Goal: Obtain resource: Obtain resource

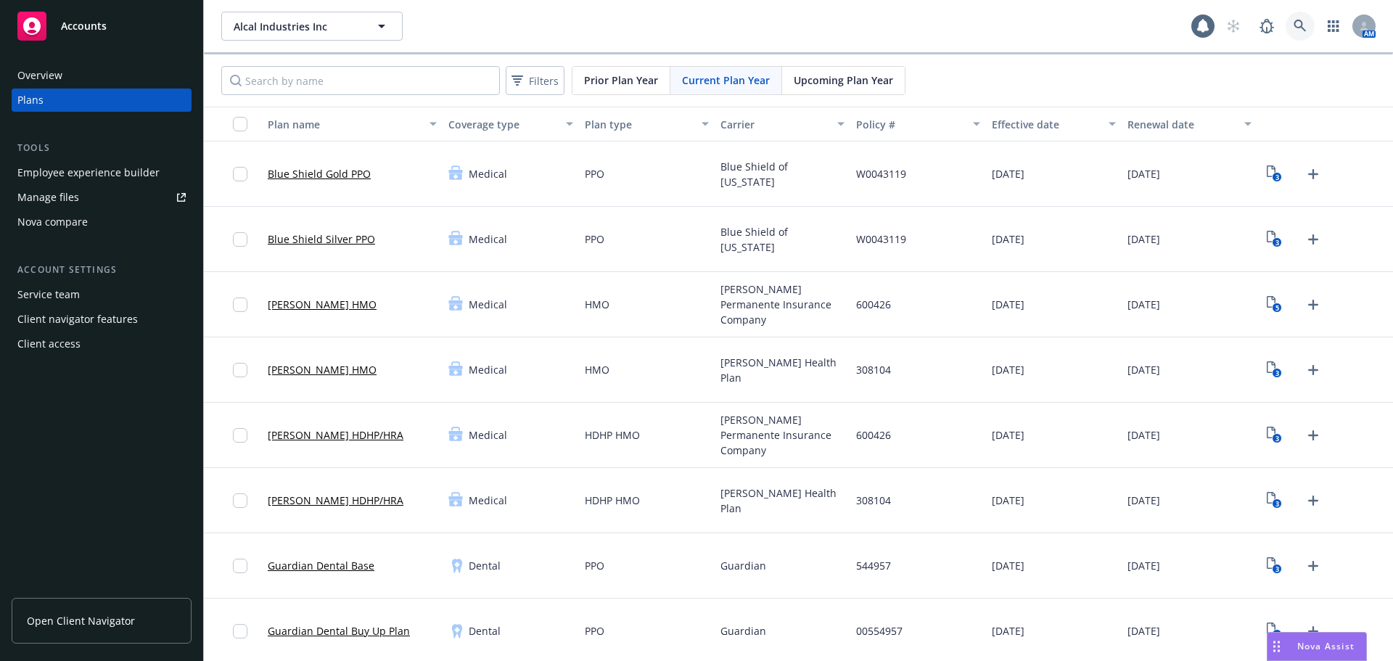
click at [1293, 24] on icon at bounding box center [1299, 26] width 13 height 13
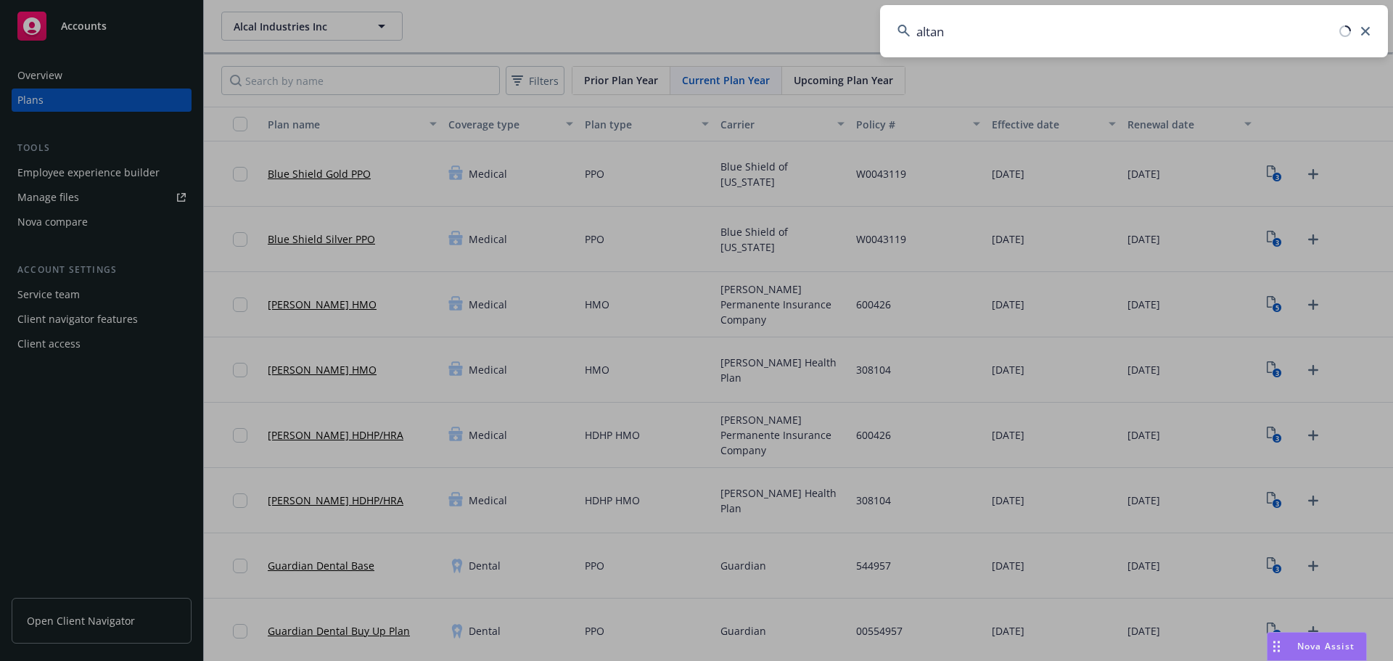
type input "altana"
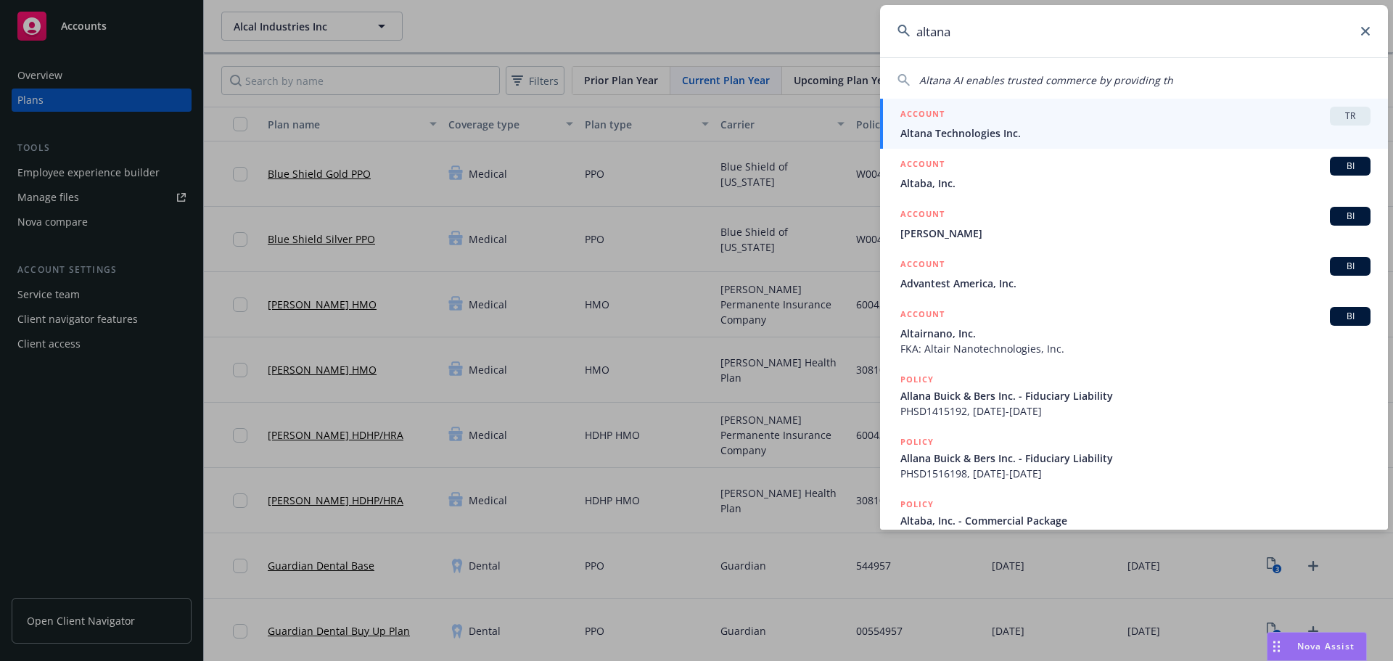
click at [1350, 113] on span "TR" at bounding box center [1349, 116] width 29 height 13
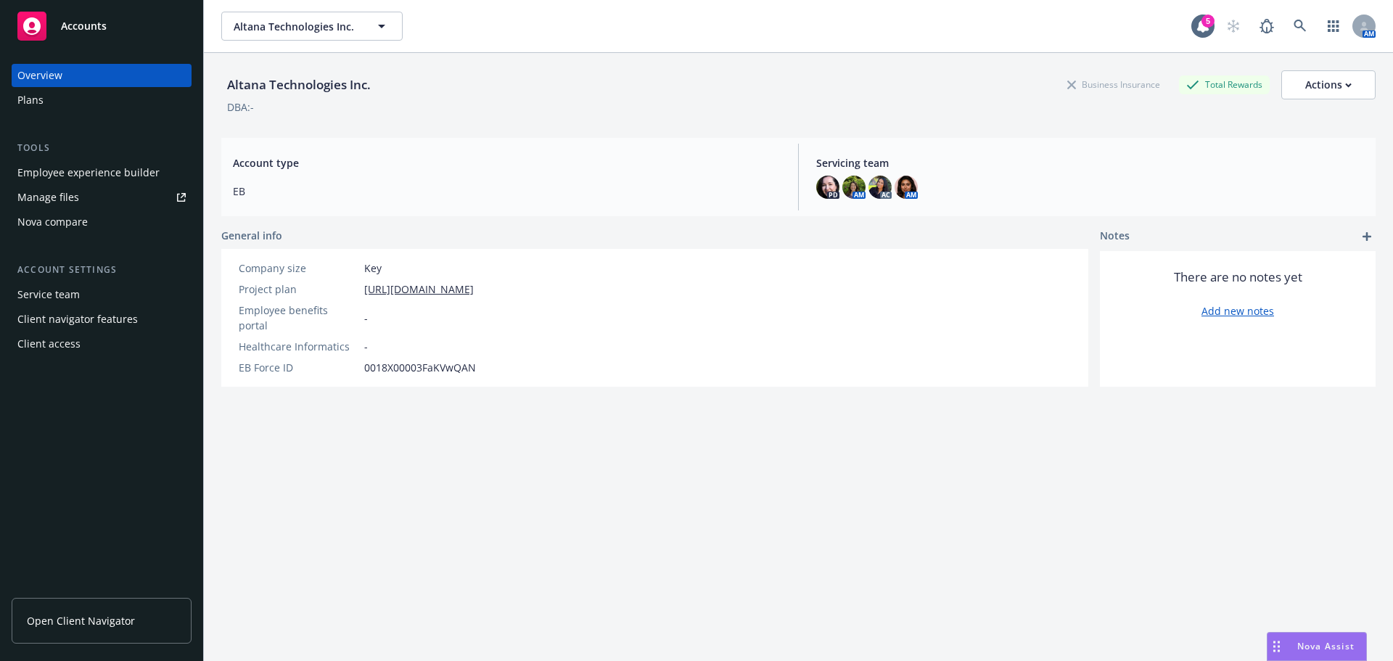
click at [73, 611] on link "Open Client Navigator" at bounding box center [102, 621] width 180 height 46
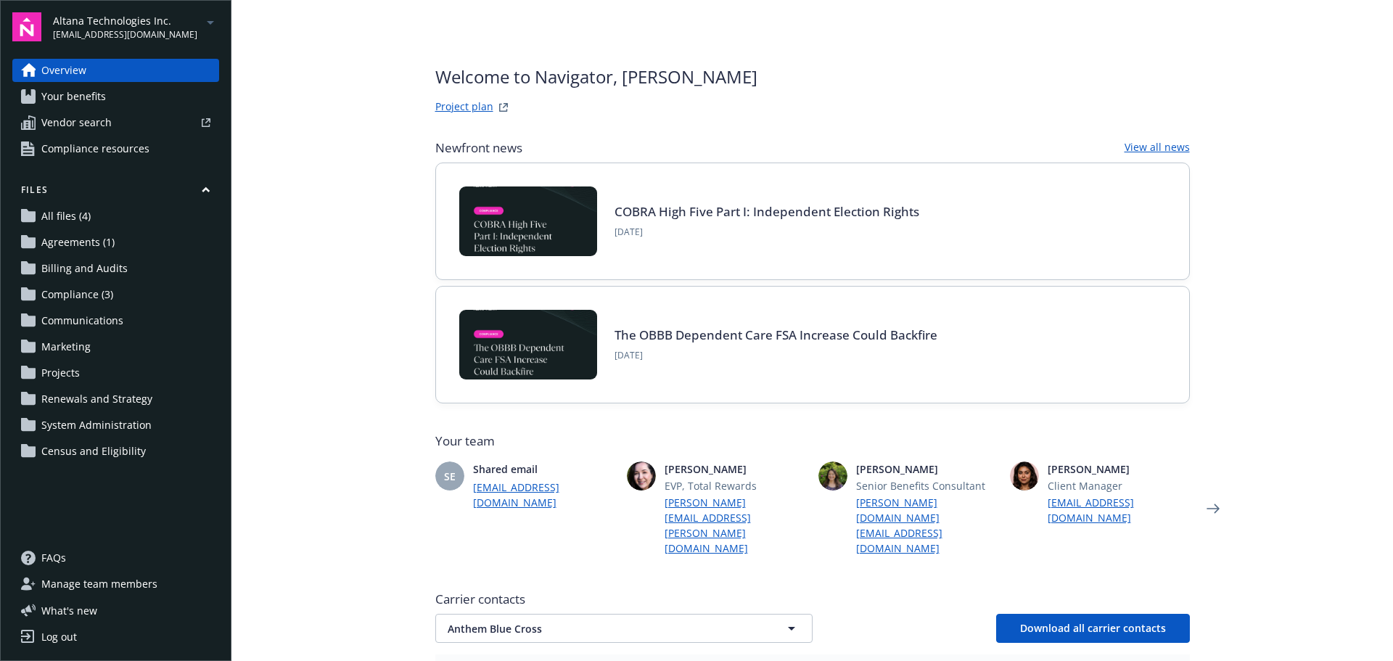
click at [87, 217] on span "All files (4)" at bounding box center [65, 216] width 49 height 23
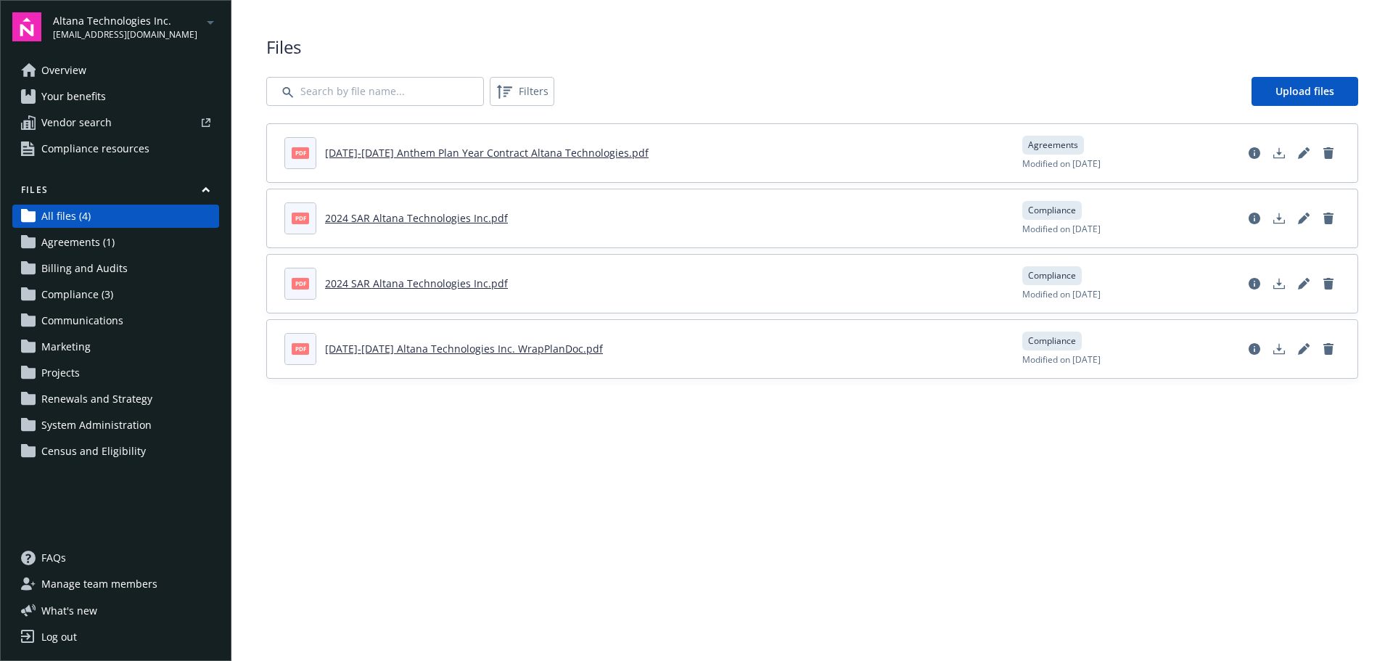
click at [83, 327] on span "Communications" at bounding box center [82, 320] width 82 height 23
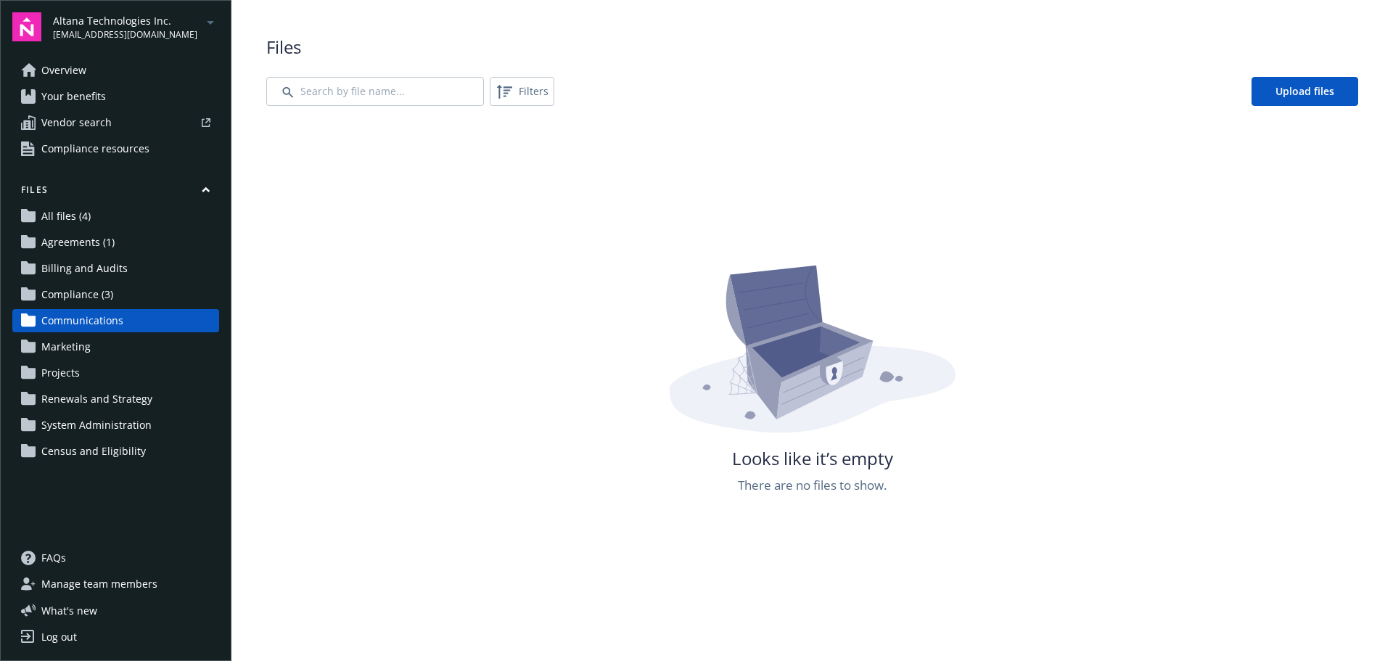
click at [87, 299] on span "Compliance (3)" at bounding box center [77, 294] width 72 height 23
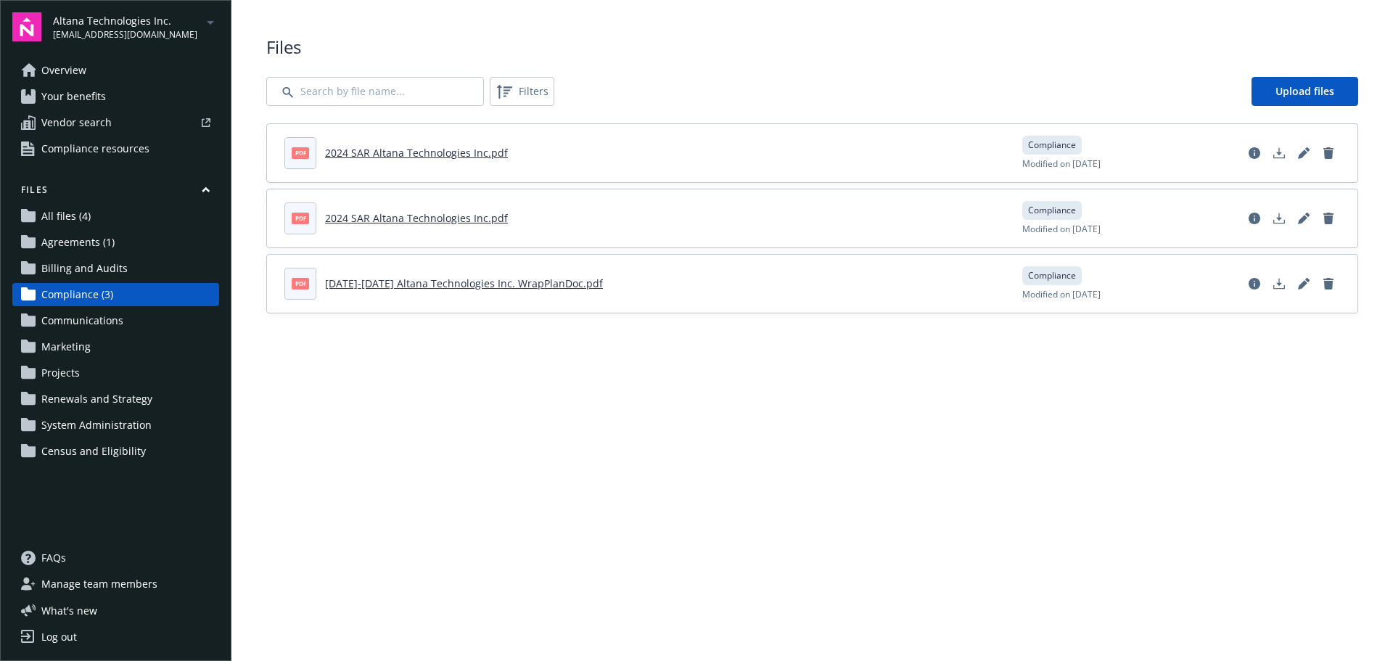
click at [89, 272] on span "Billing and Audits" at bounding box center [84, 268] width 86 height 23
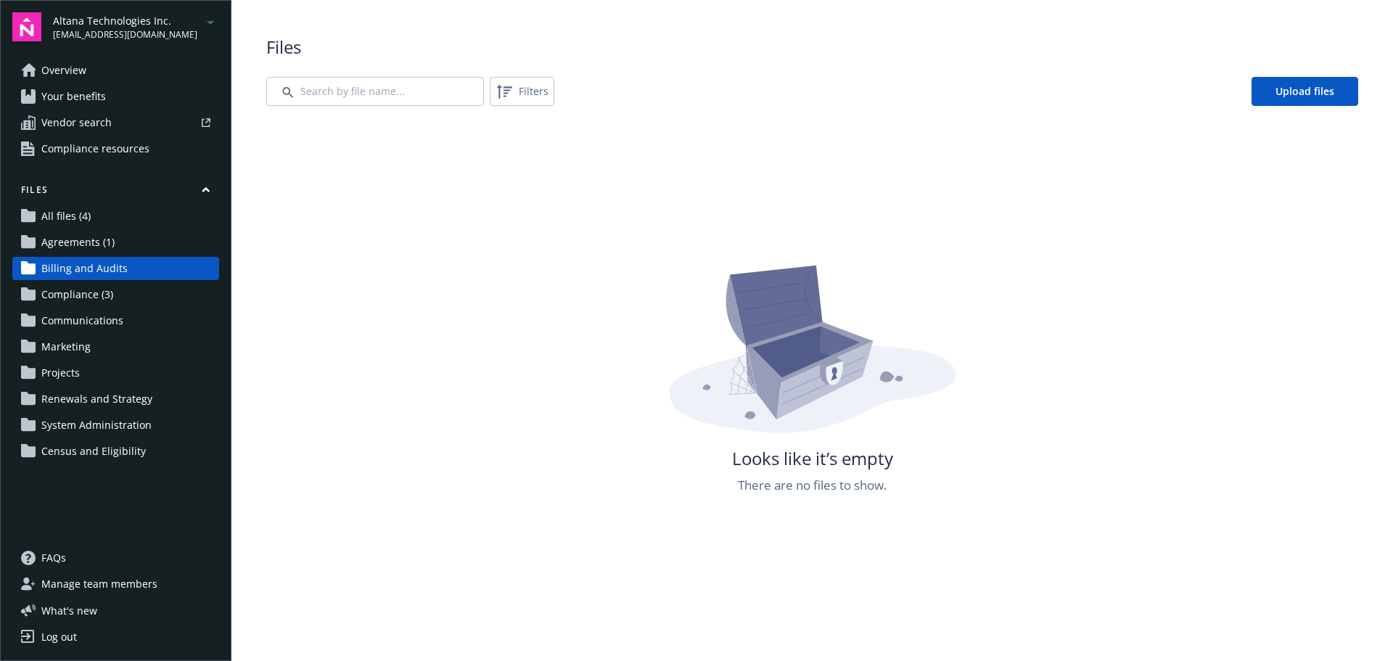
click at [98, 240] on span "Agreements (1)" at bounding box center [77, 242] width 73 height 23
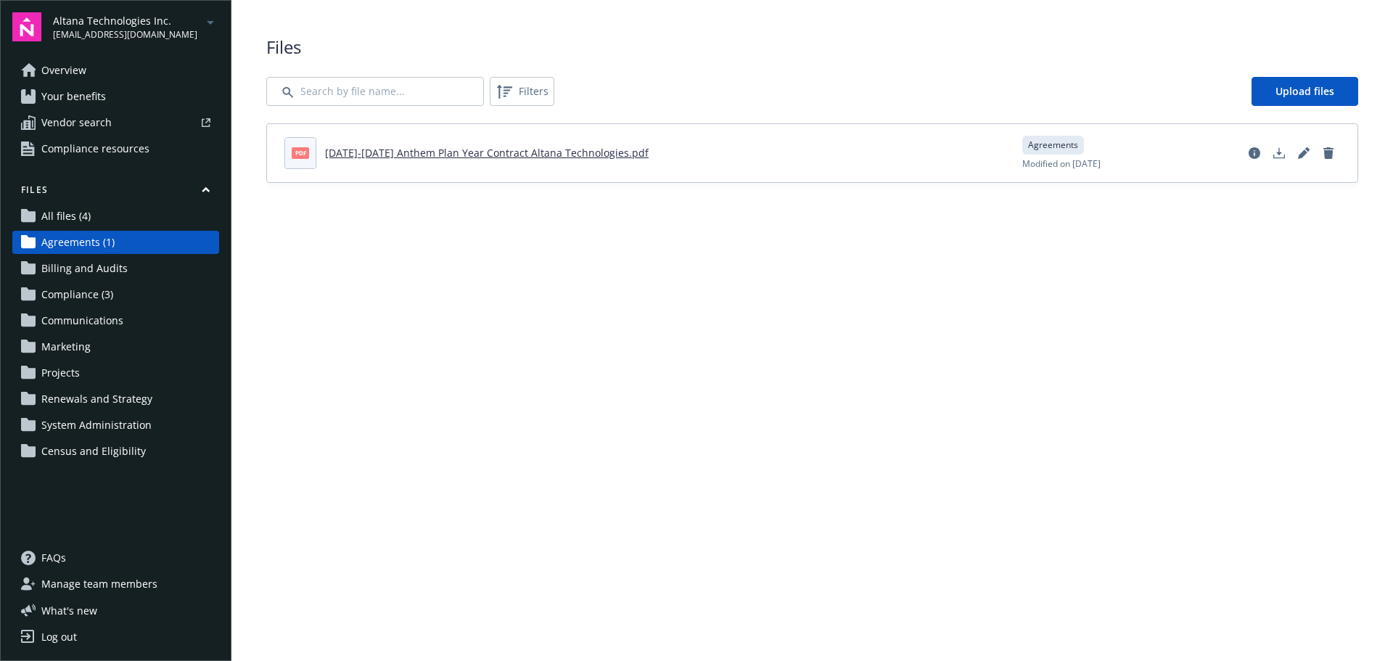
click at [49, 213] on span "All files (4)" at bounding box center [65, 216] width 49 height 23
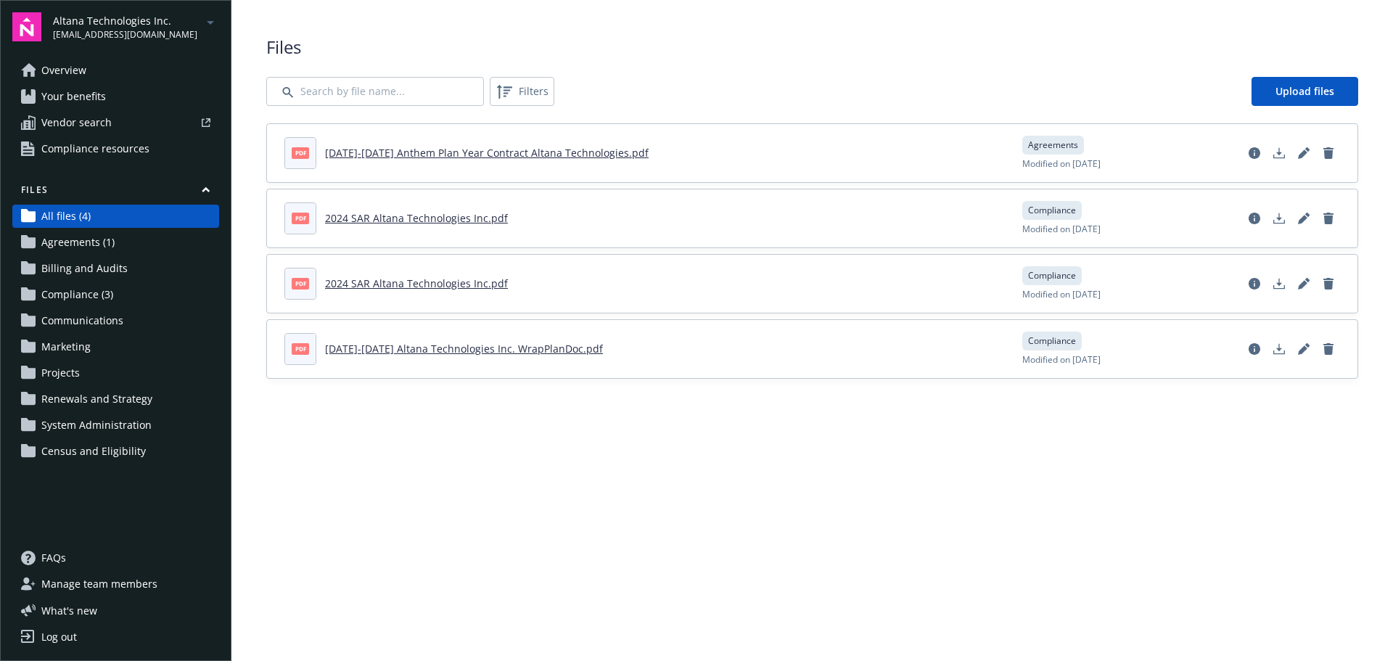
click at [81, 97] on span "Your benefits" at bounding box center [73, 96] width 65 height 23
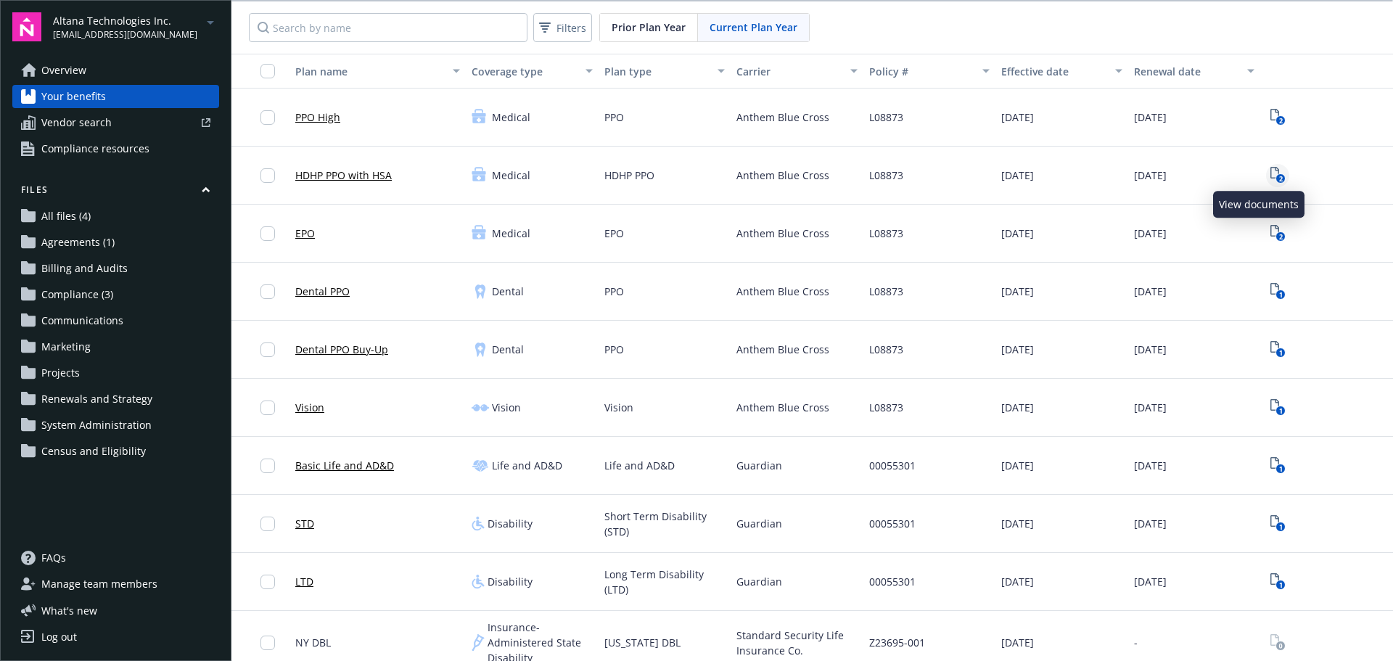
click at [1270, 172] on icon "2" at bounding box center [1277, 175] width 15 height 17
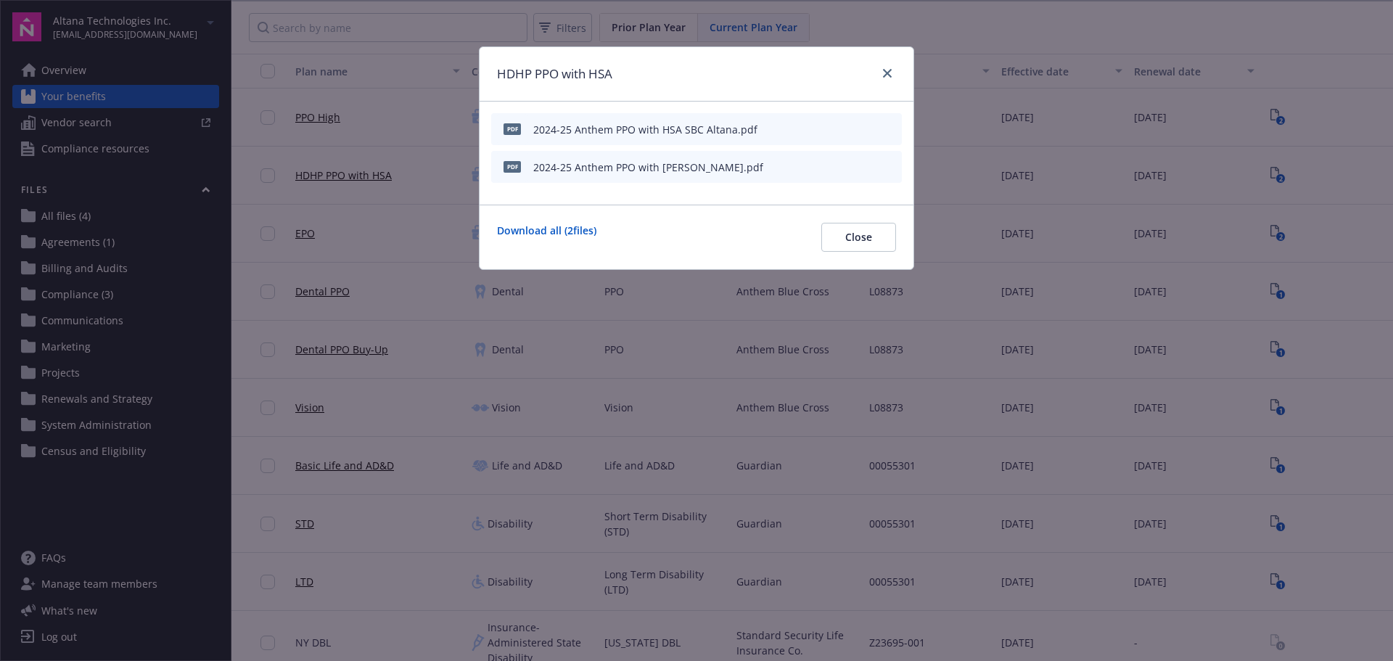
click at [889, 128] on icon "preview file" at bounding box center [887, 128] width 13 height 10
